Goal: Book appointment/travel/reservation

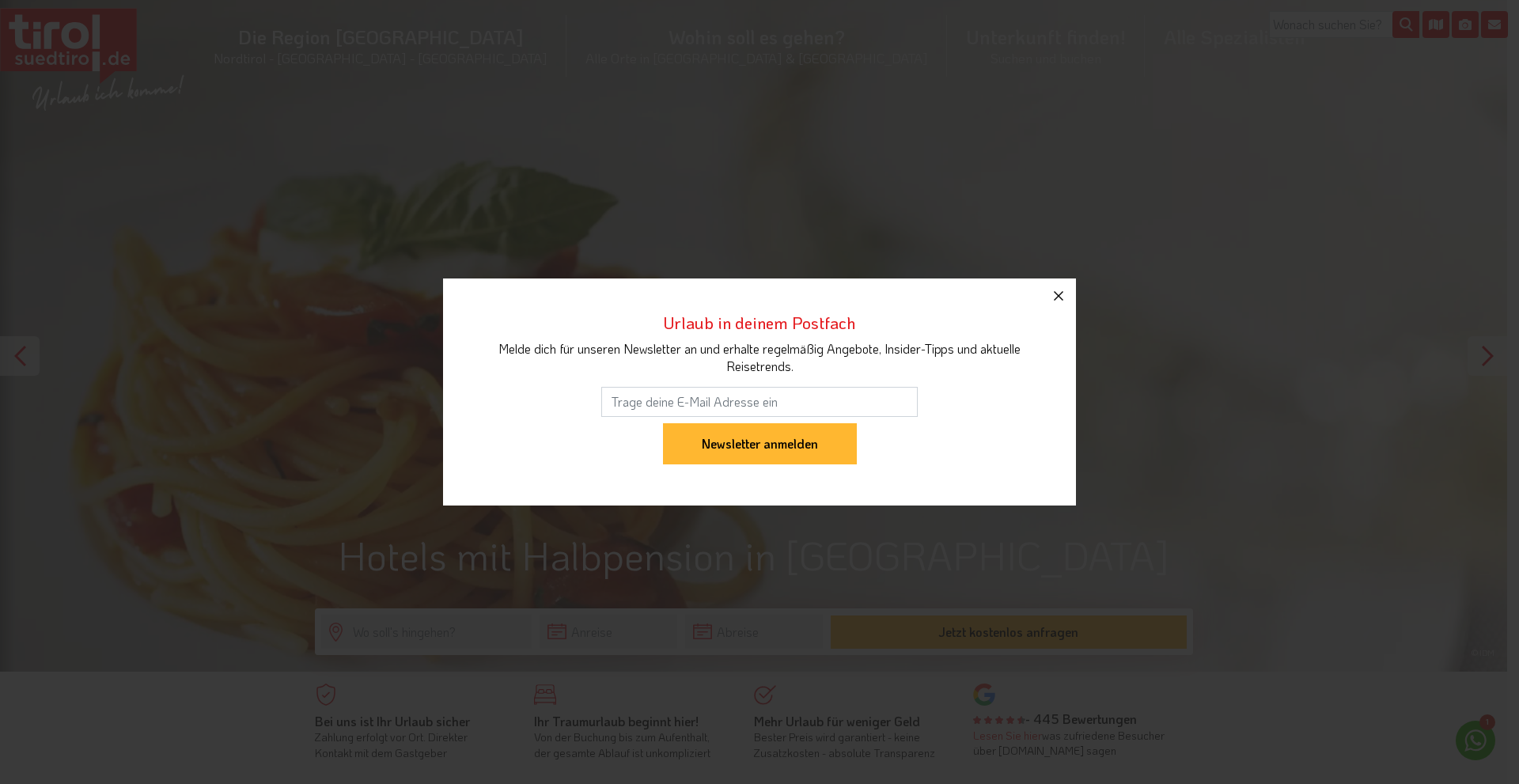
click at [1061, 295] on icon "button" at bounding box center [1059, 296] width 19 height 19
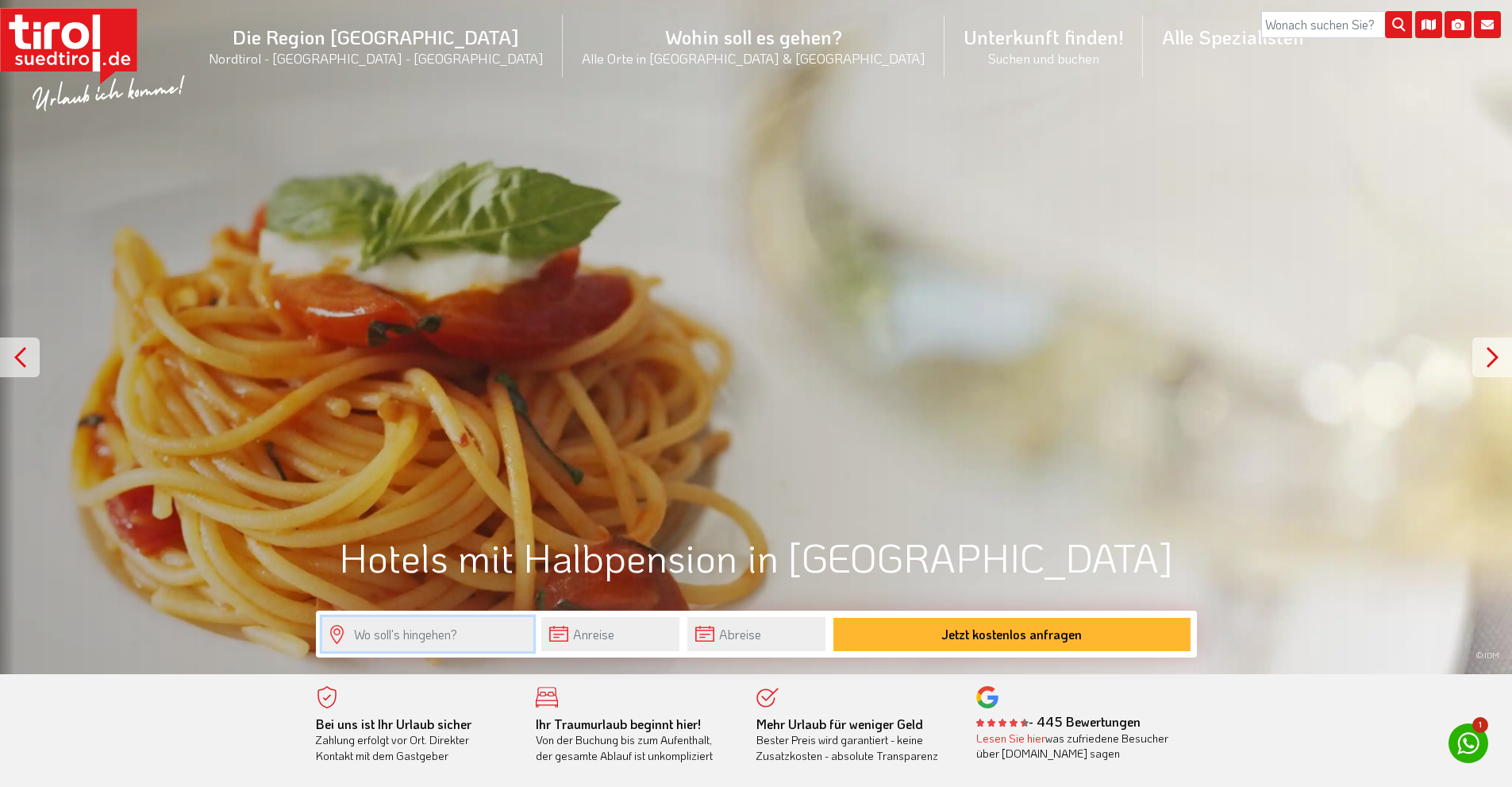
click at [427, 629] on input "text" at bounding box center [427, 633] width 211 height 34
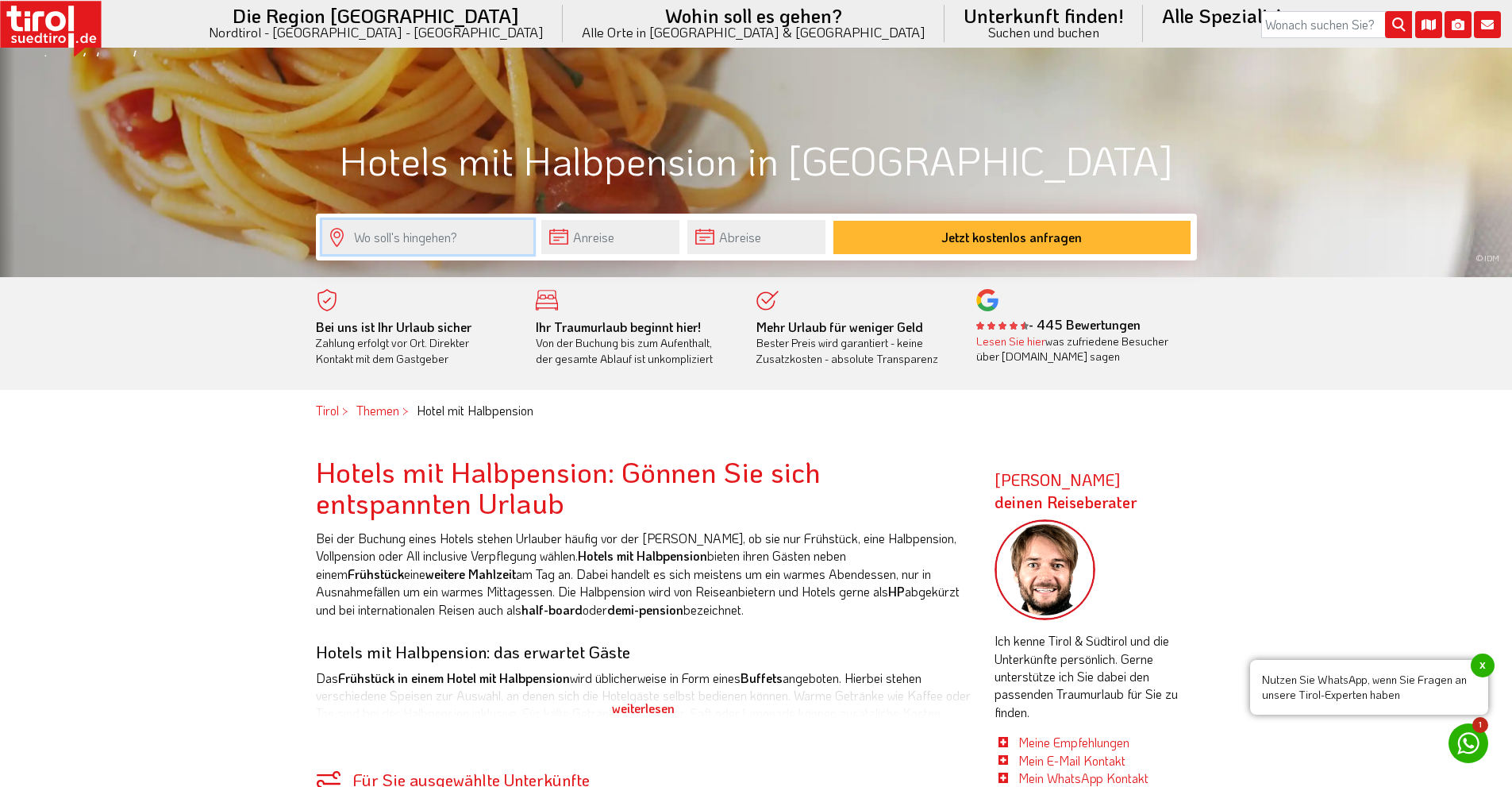
scroll to position [318, 0]
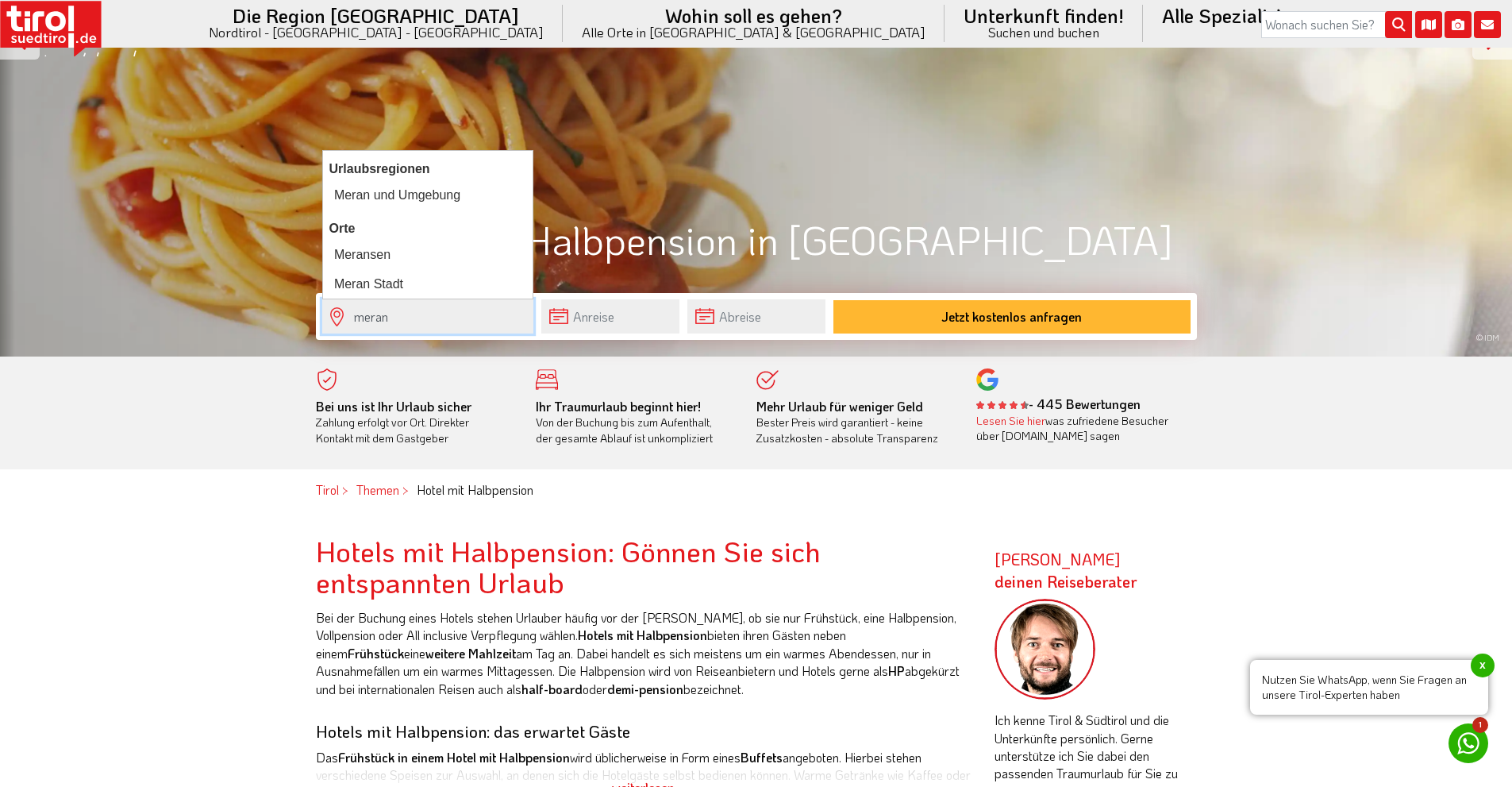
type input "meran"
click at [622, 313] on input "text" at bounding box center [610, 316] width 138 height 34
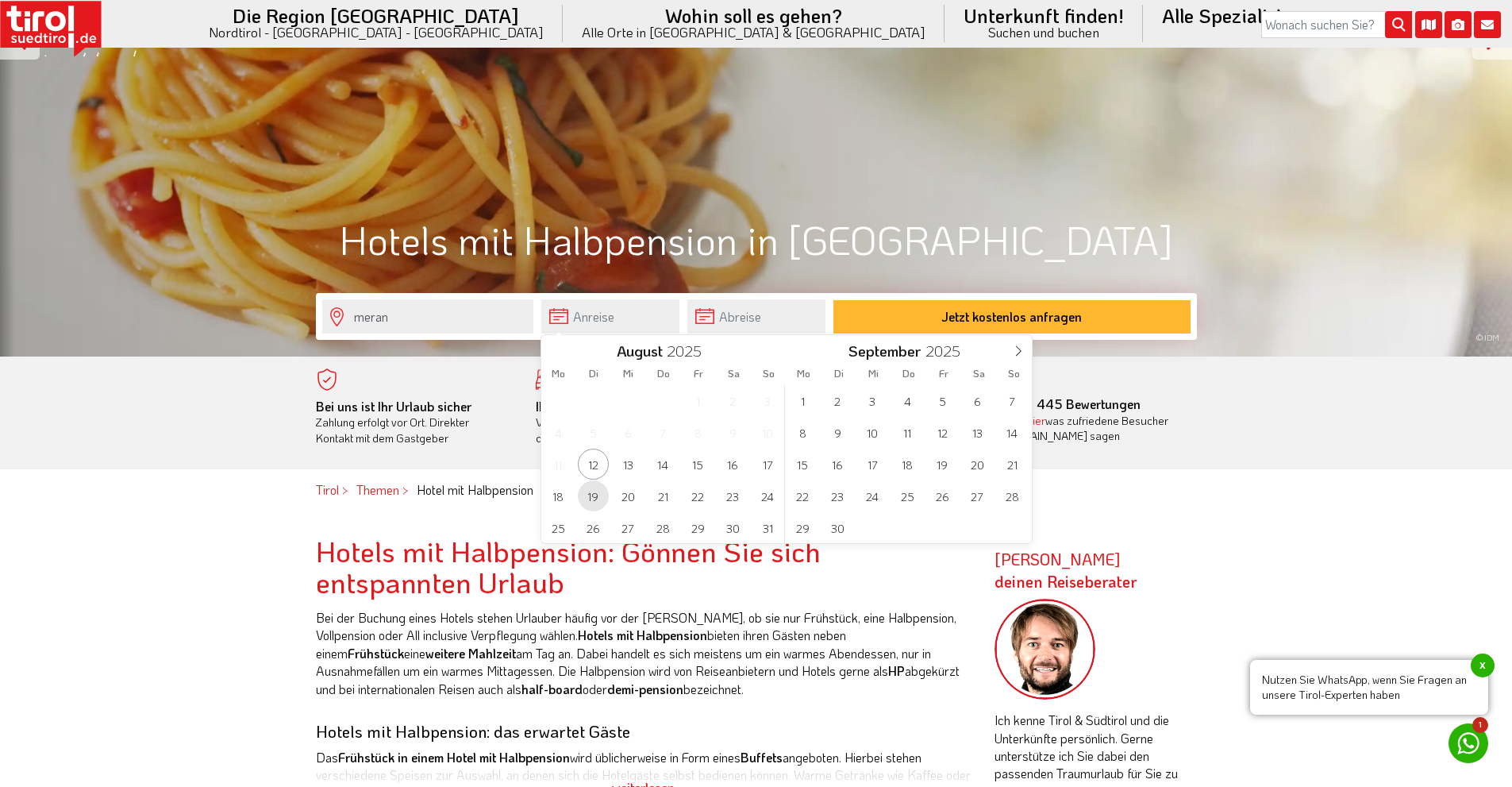
click at [588, 492] on span "19" at bounding box center [593, 495] width 31 height 31
click at [781, 316] on input "text" at bounding box center [755, 316] width 138 height 34
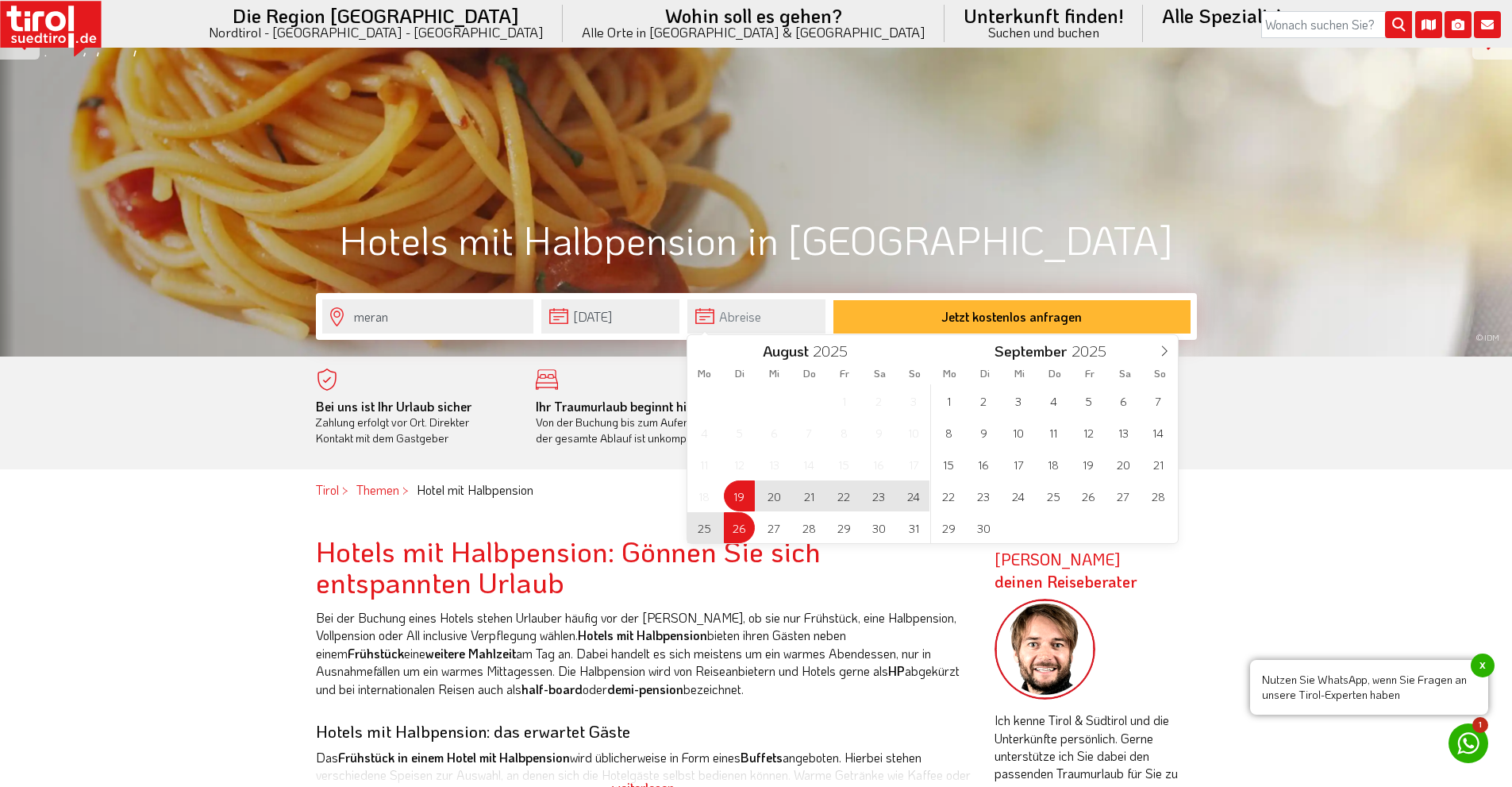
click at [732, 526] on span "26" at bounding box center [738, 527] width 31 height 31
type input "[DATE]"
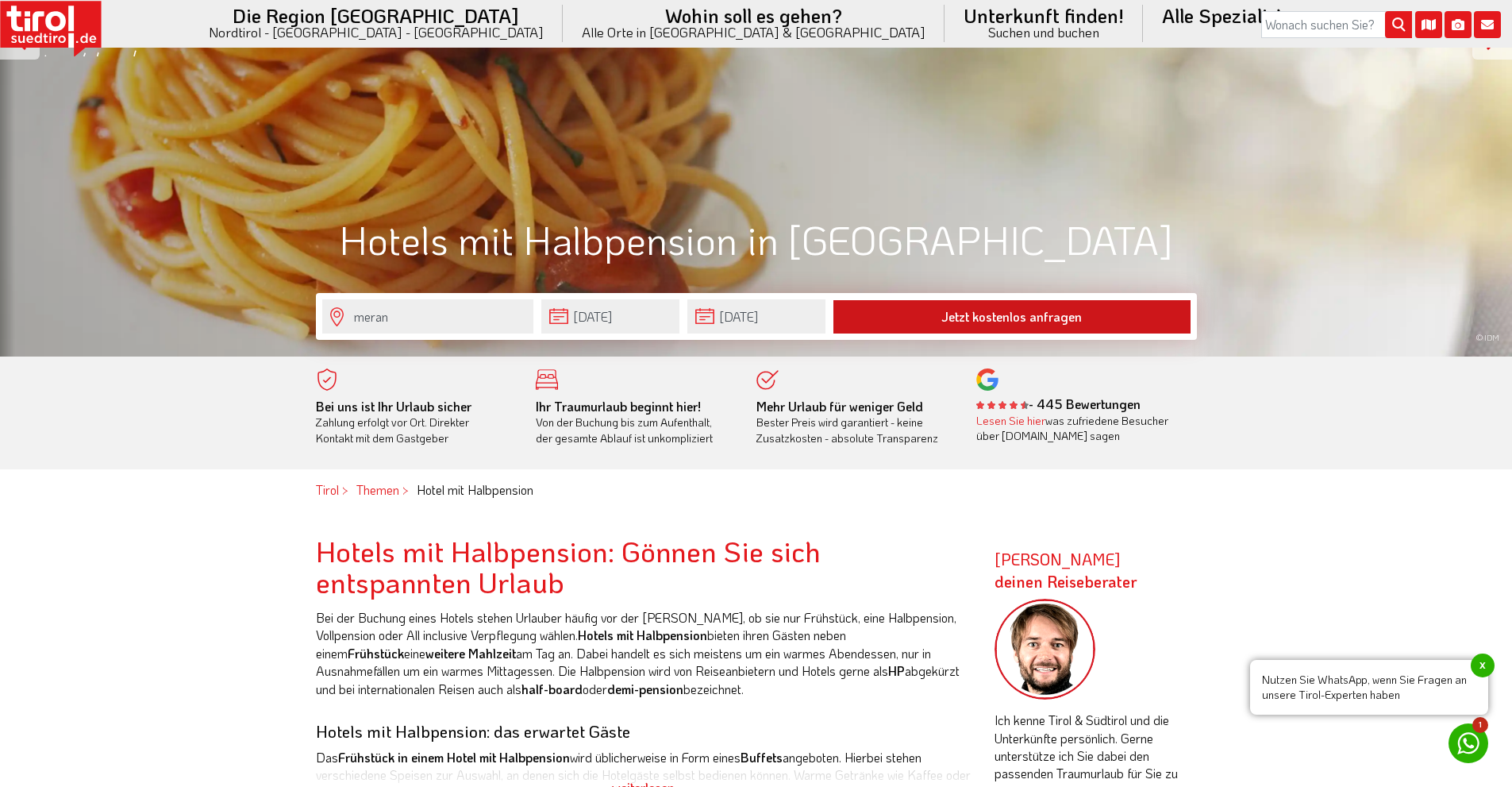
click at [952, 316] on button "Jetzt kostenlos anfragen" at bounding box center [1011, 317] width 357 height 33
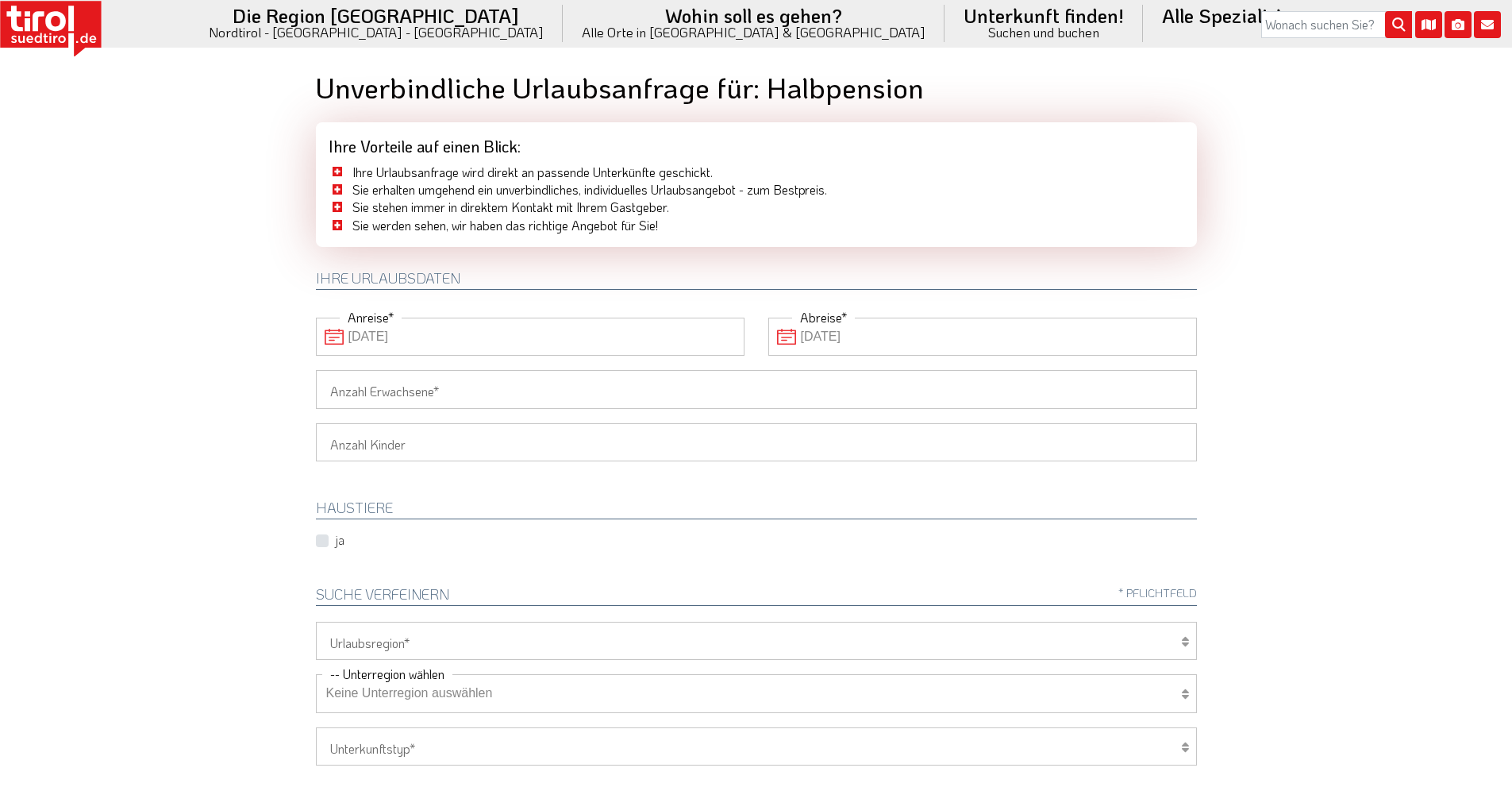
click at [497, 389] on input "Anzahl Erwachsene" at bounding box center [756, 389] width 881 height 38
type input "2"
click at [363, 437] on select "1 2 3 4 5 6" at bounding box center [756, 441] width 881 height 38
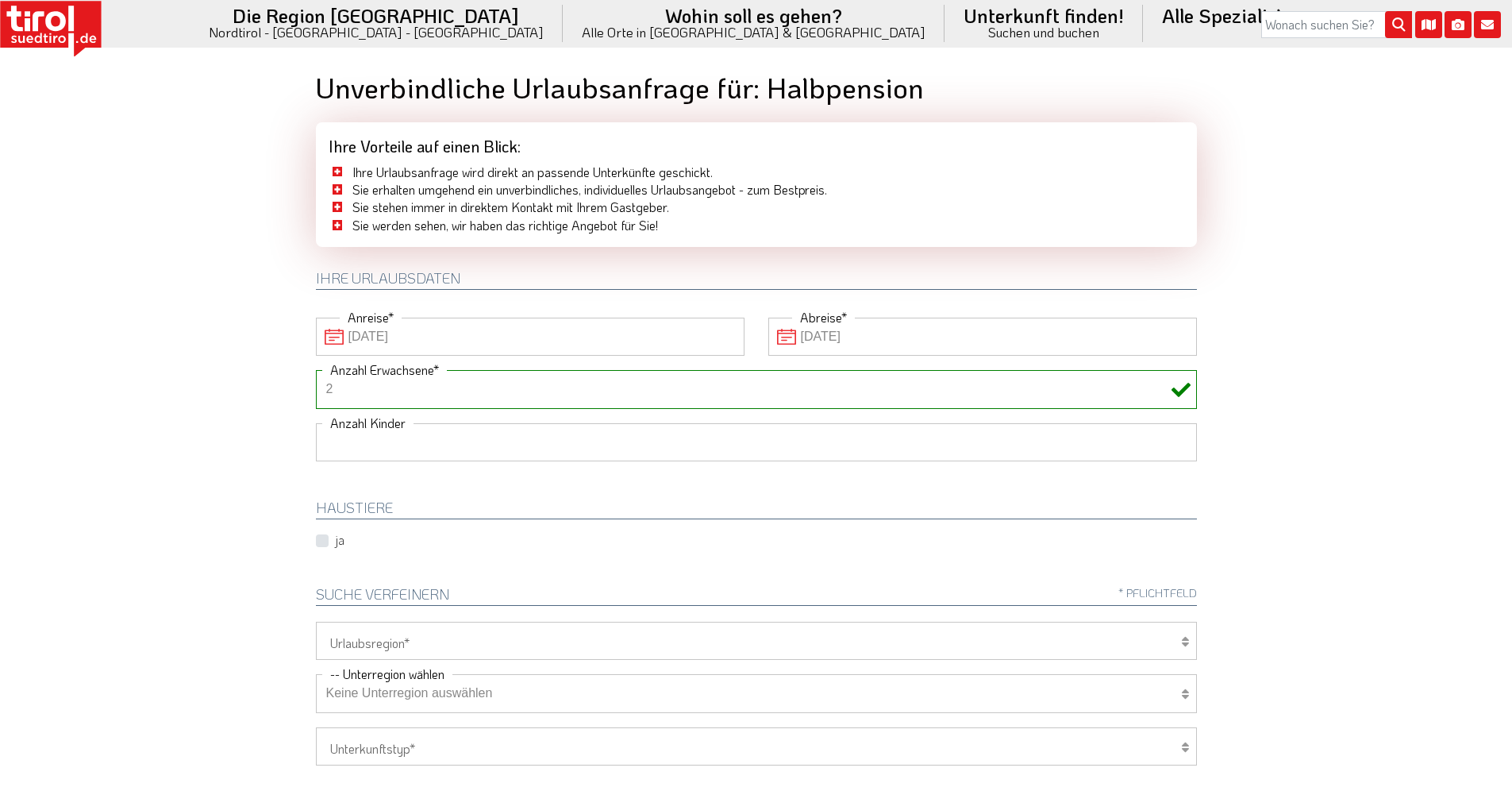
click at [316, 423] on select "1 2 3 4 5 6" at bounding box center [756, 441] width 881 height 38
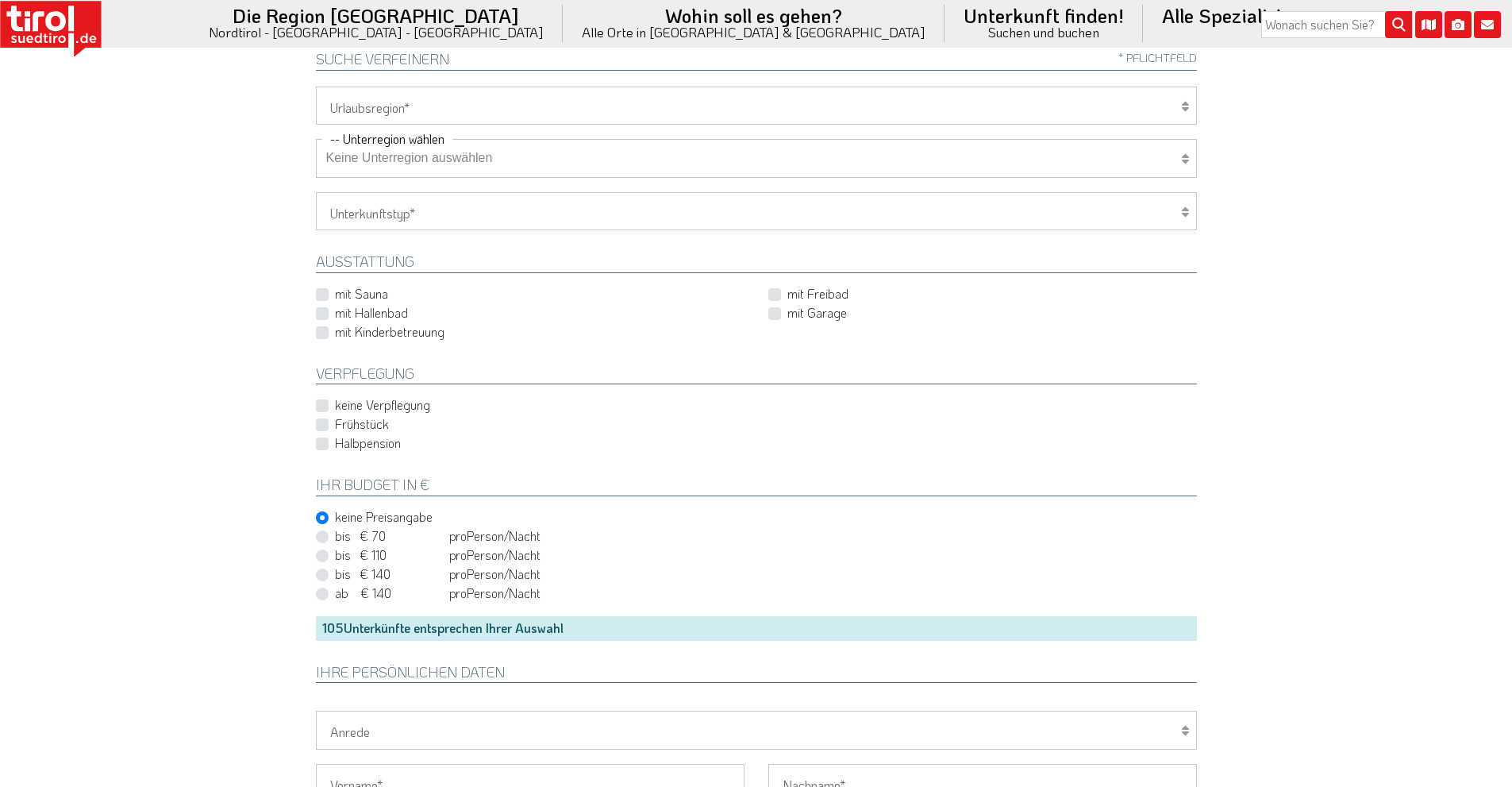
scroll to position [635, 0]
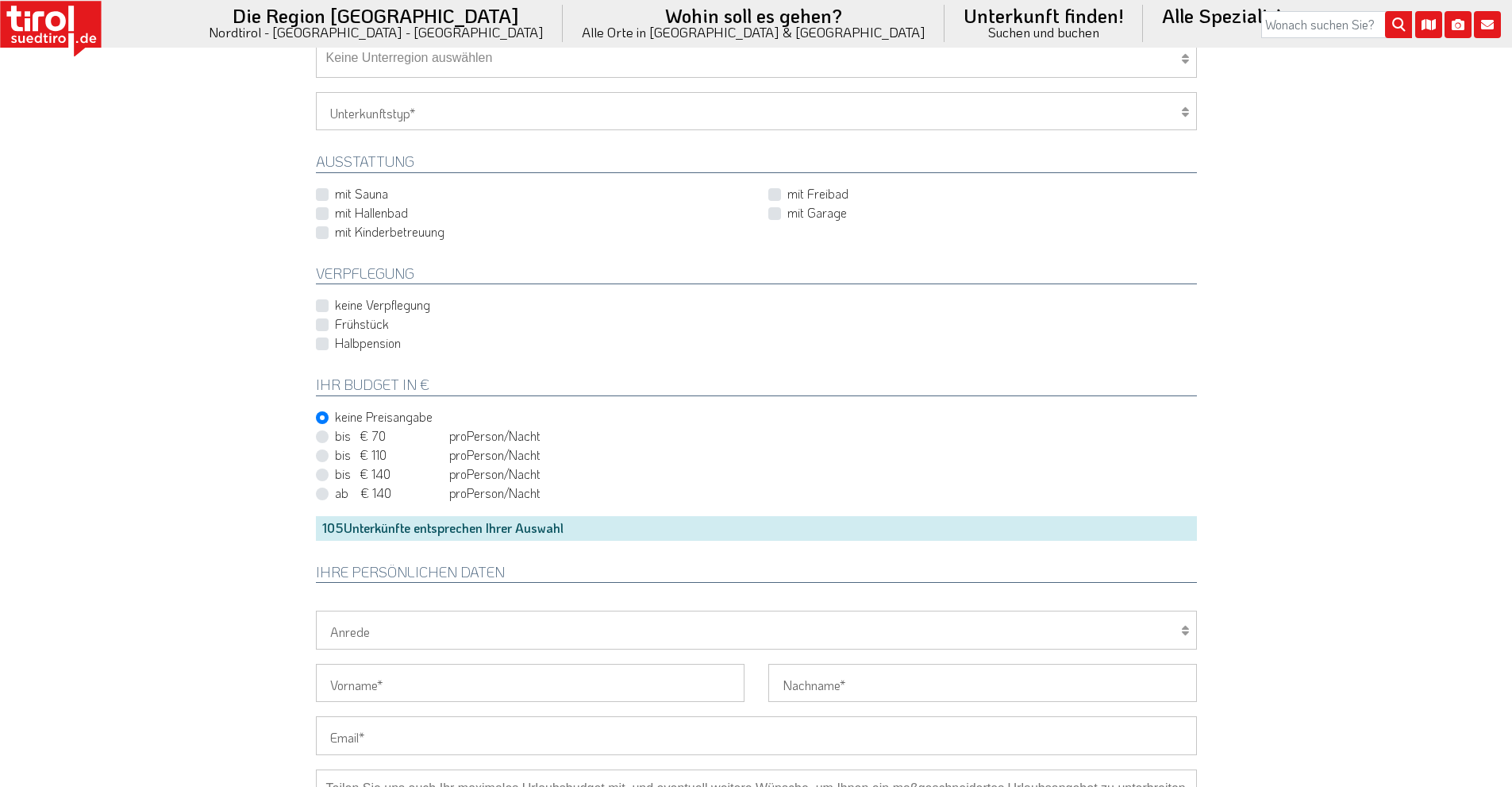
click at [335, 436] on label "bis € 70 bis CHF 65 pro Person Einheit /Nacht" at bounding box center [438, 436] width 205 height 18
click at [324, 436] on input "bis € 70 bis CHF 65 pro Person Einheit /Nacht" at bounding box center [760, 436] width 881 height 11
radio input "true"
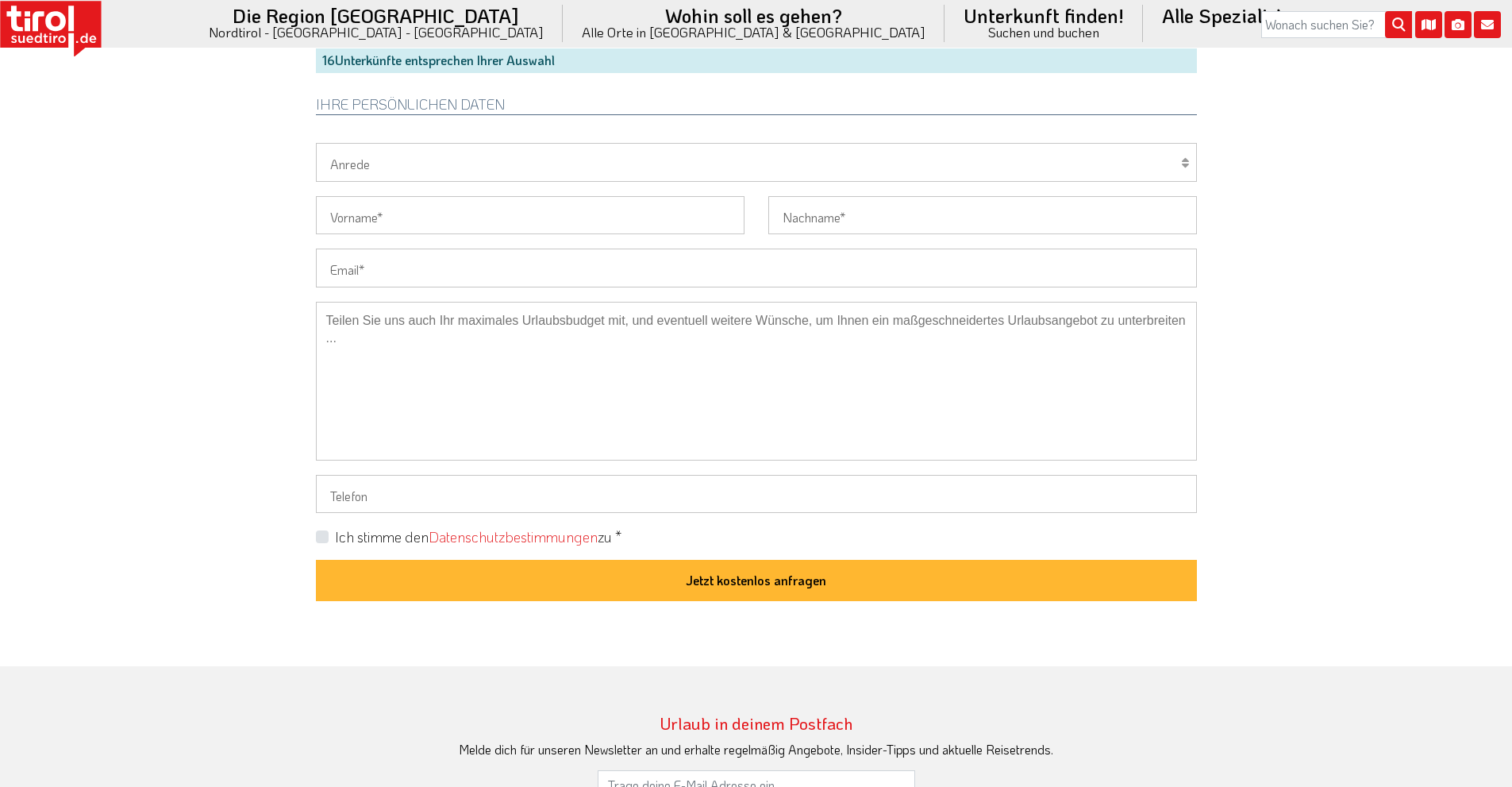
scroll to position [1112, 0]
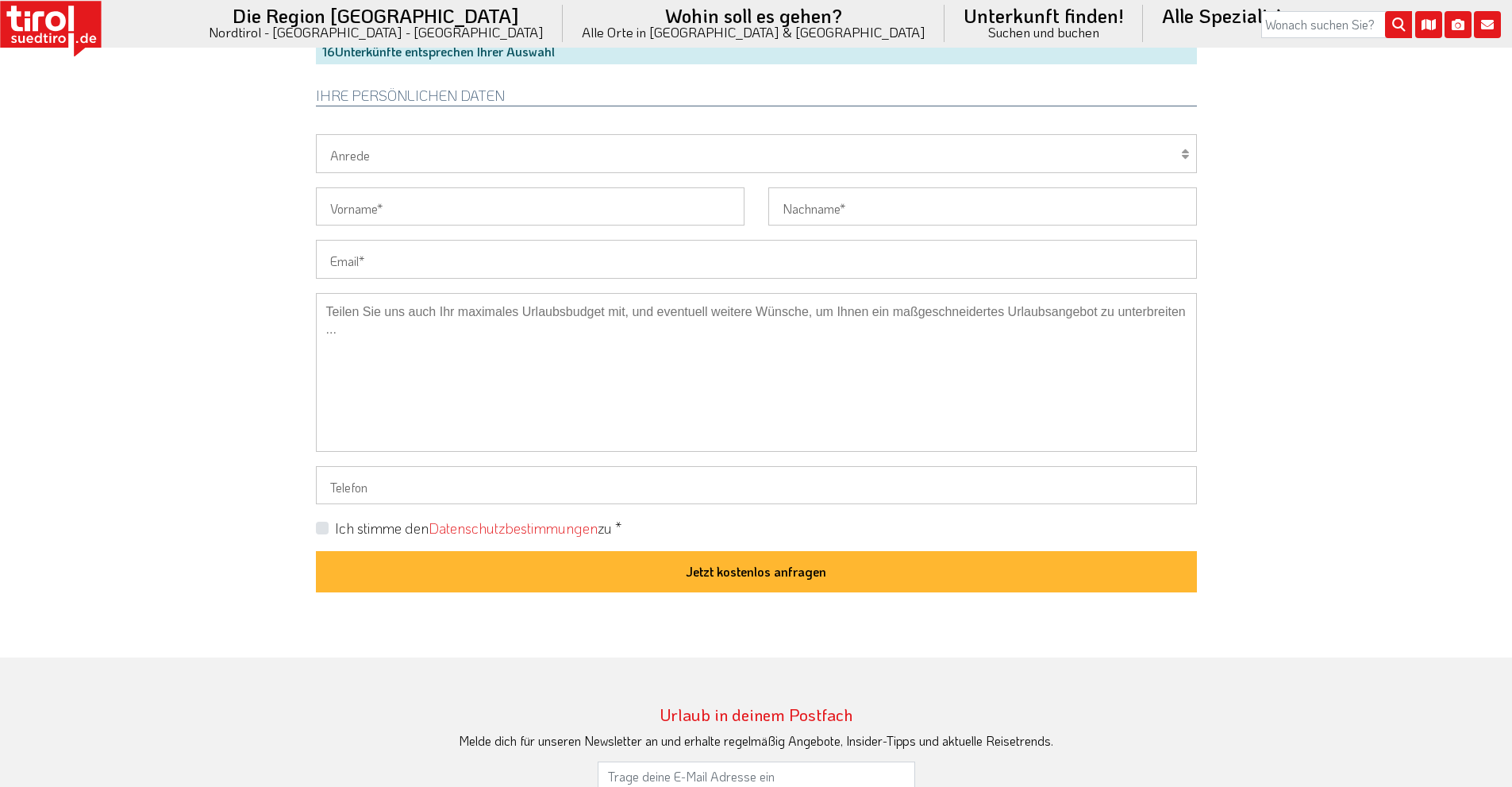
click at [335, 527] on label "Ich stimme den Datenschutzbestimmungen zu *" at bounding box center [478, 528] width 287 height 20
click at [324, 527] on input "Ich stimme den Datenschutzbestimmungen zu *" at bounding box center [760, 527] width 881 height 11
checkbox input "true"
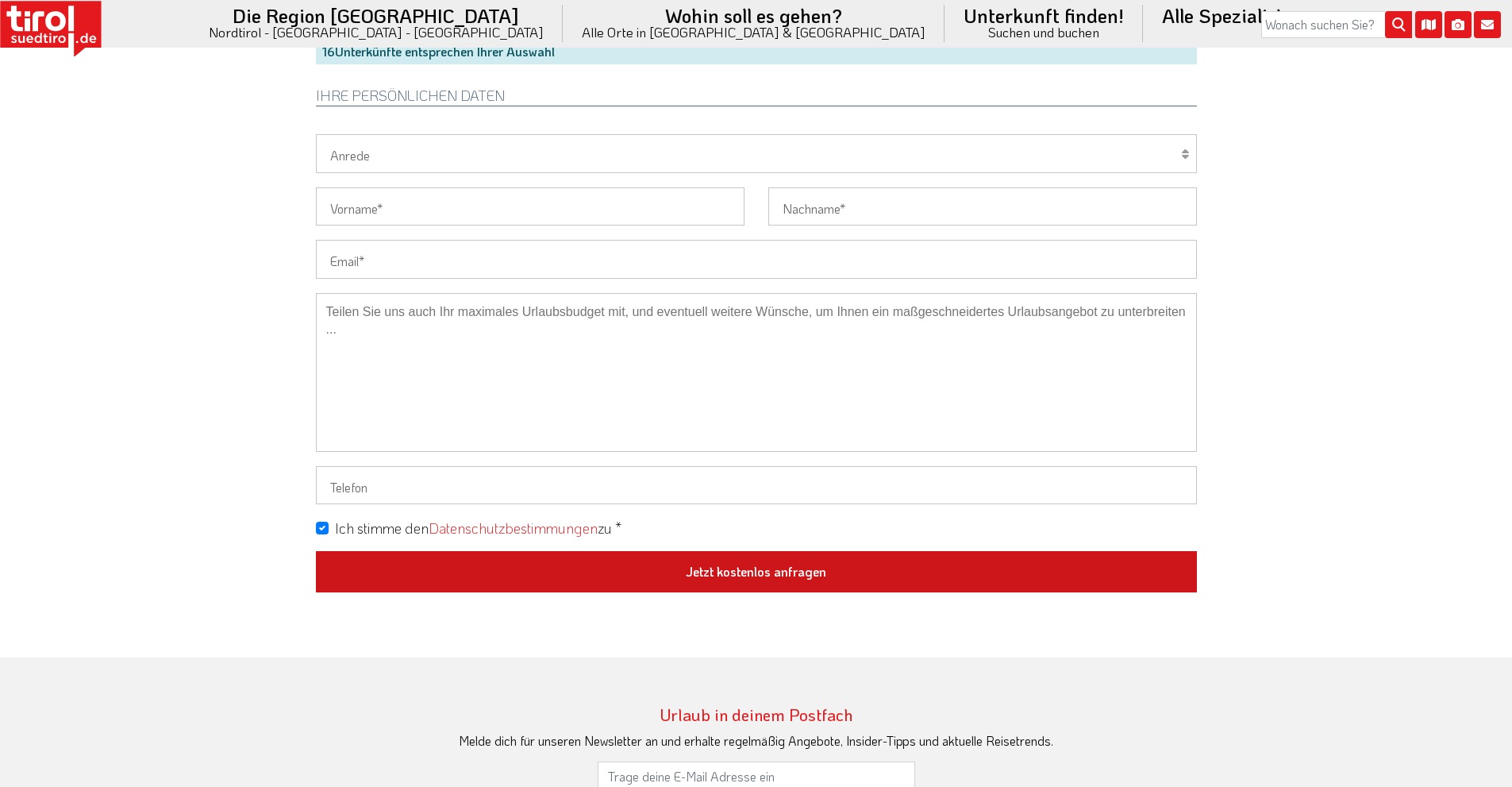
click at [745, 573] on button "Jetzt kostenlos anfragen" at bounding box center [756, 571] width 881 height 41
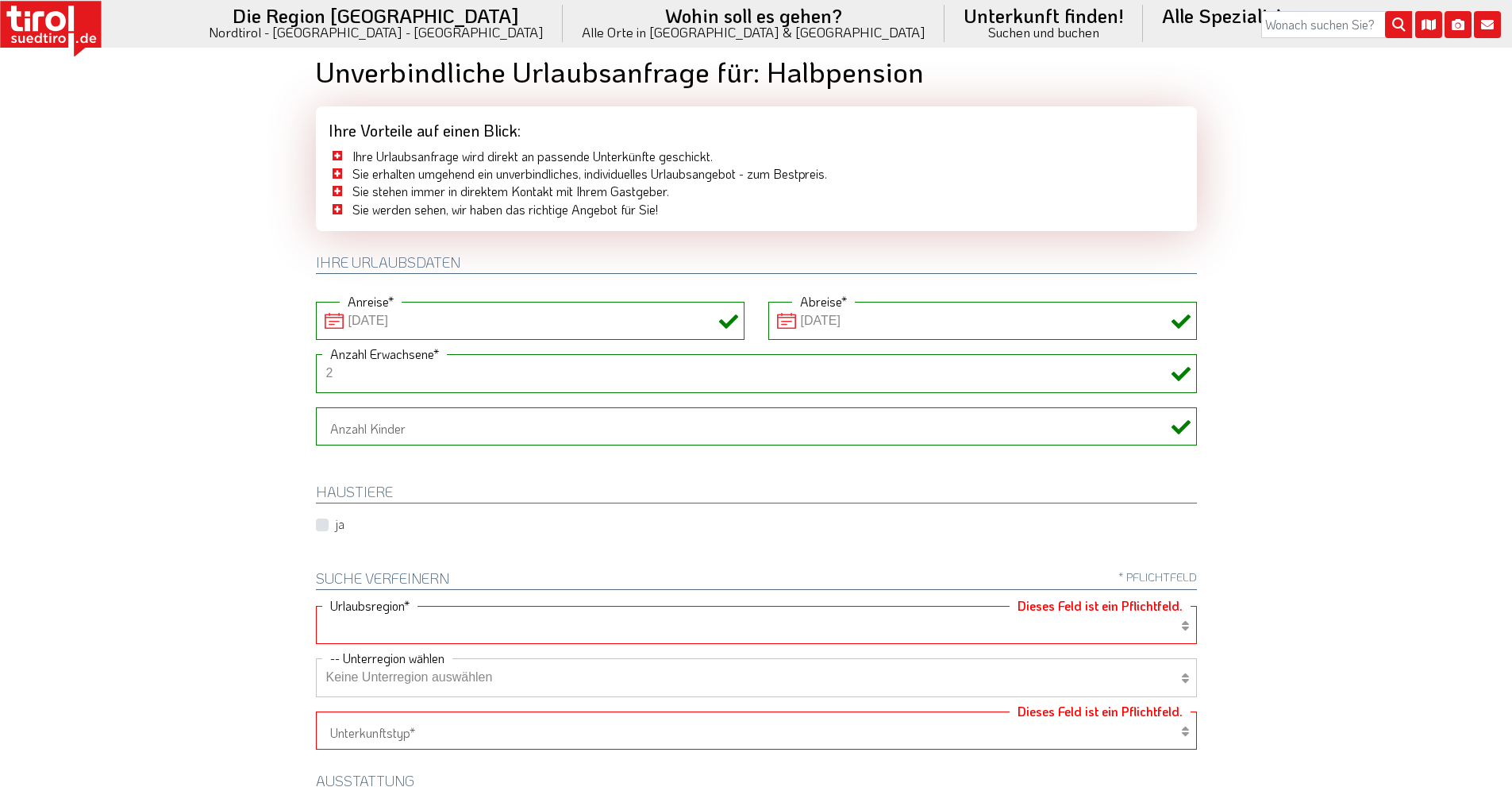
scroll to position [0, 0]
